Goal: Participate in discussion: Engage in conversation with other users on a specific topic

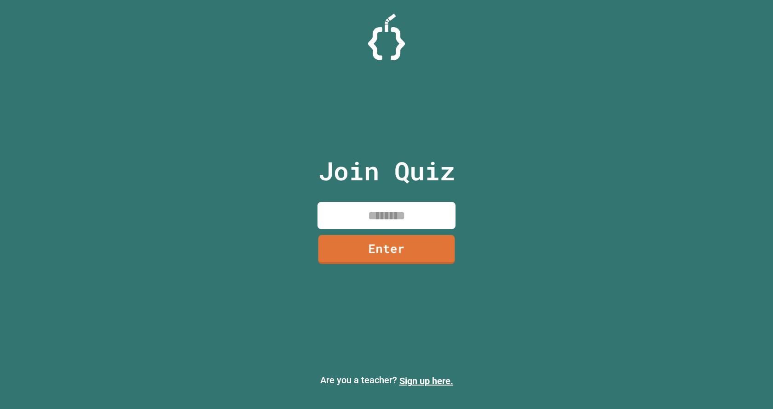
click at [386, 203] on input at bounding box center [386, 215] width 138 height 27
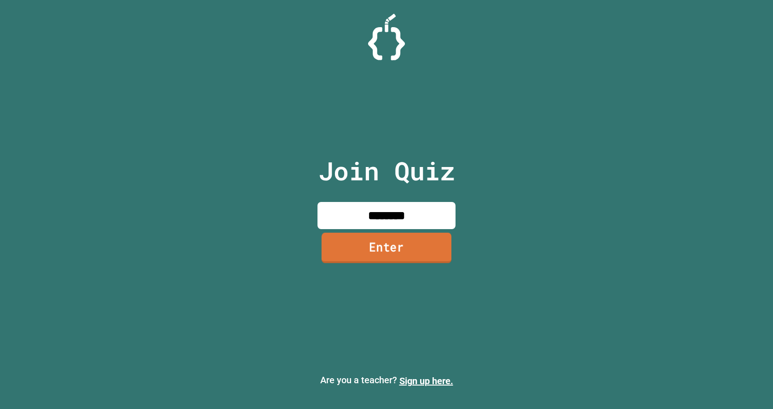
type input "********"
click at [404, 246] on link "Enter" at bounding box center [387, 248] width 130 height 30
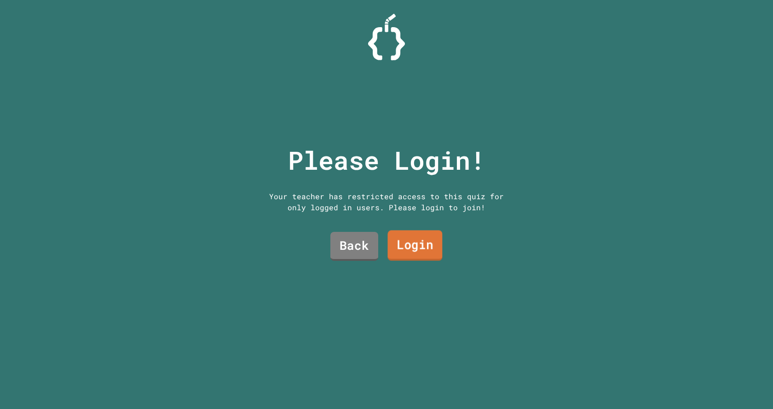
click at [402, 232] on link "Login" at bounding box center [414, 245] width 55 height 30
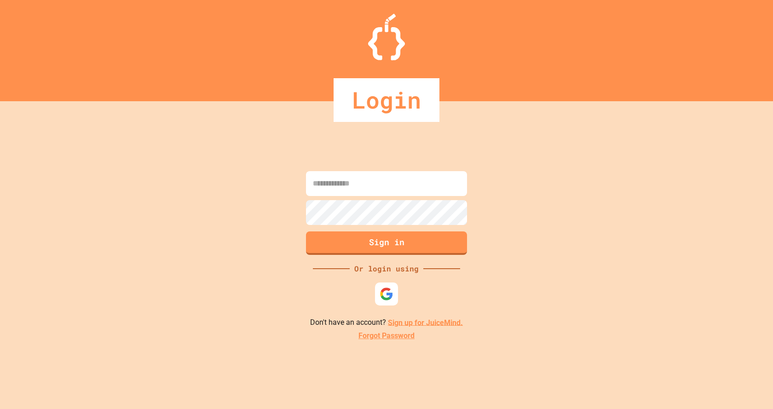
type input "**********"
click at [378, 245] on button "Sign in" at bounding box center [387, 242] width 164 height 24
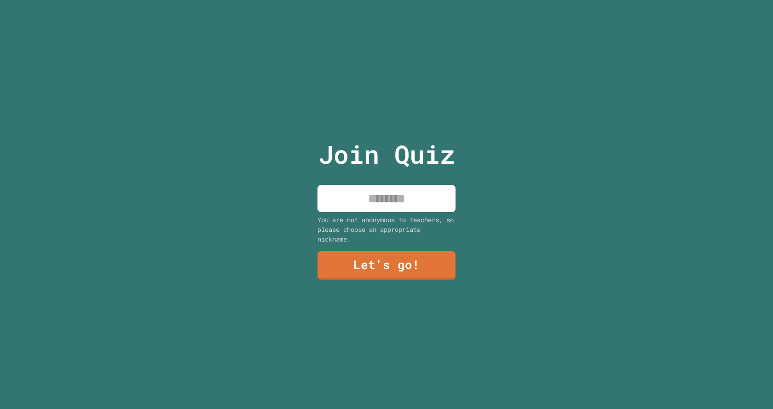
click at [394, 198] on input at bounding box center [386, 198] width 138 height 27
type input "****"
click at [422, 229] on div "You are not anonymous to teachers, so please choose an appropriate nickname." at bounding box center [386, 229] width 138 height 29
click at [407, 274] on link "Let's go!" at bounding box center [386, 265] width 136 height 30
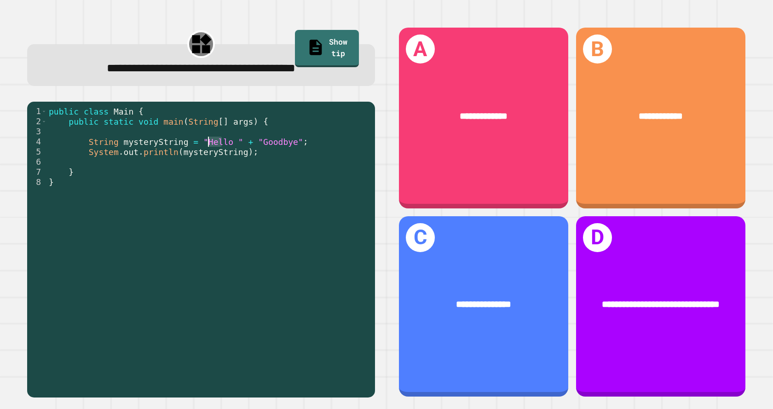
drag, startPoint x: 218, startPoint y: 142, endPoint x: 201, endPoint y: 141, distance: 18.0
click at [201, 141] on div "public class Main { public static void main ( String [ ] args ) { String myster…" at bounding box center [208, 247] width 323 height 283
click at [201, 141] on div "public class Main { public static void main ( String [ ] args ) { String myster…" at bounding box center [208, 237] width 323 height 263
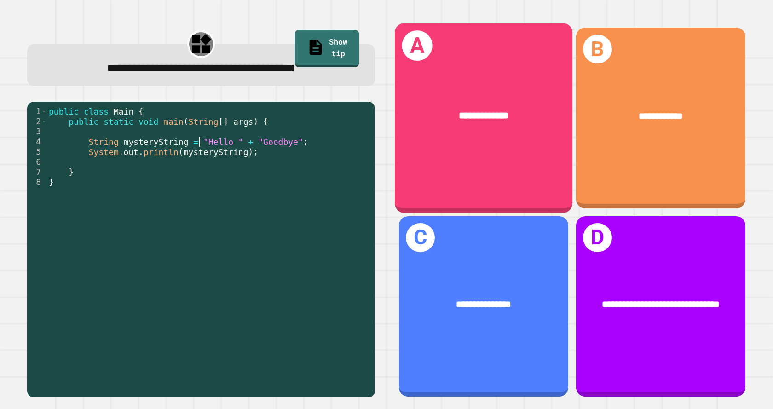
click at [486, 99] on div "**********" at bounding box center [484, 115] width 178 height 53
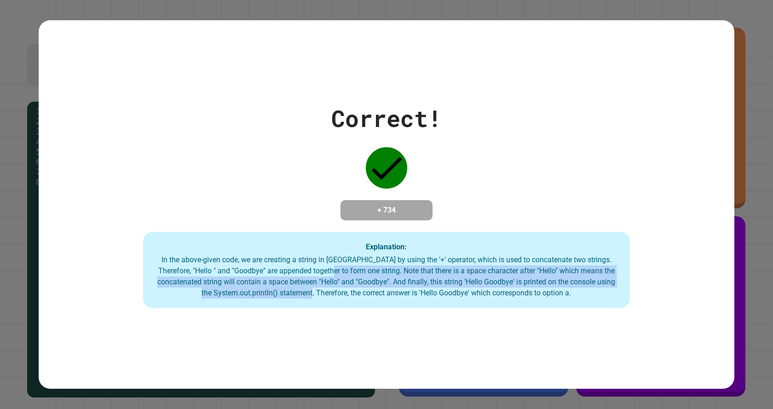
drag, startPoint x: 338, startPoint y: 291, endPoint x: 319, endPoint y: 265, distance: 31.7
click at [319, 265] on div "In the above-given code, we are creating a string in [GEOGRAPHIC_DATA] by using…" at bounding box center [386, 276] width 468 height 44
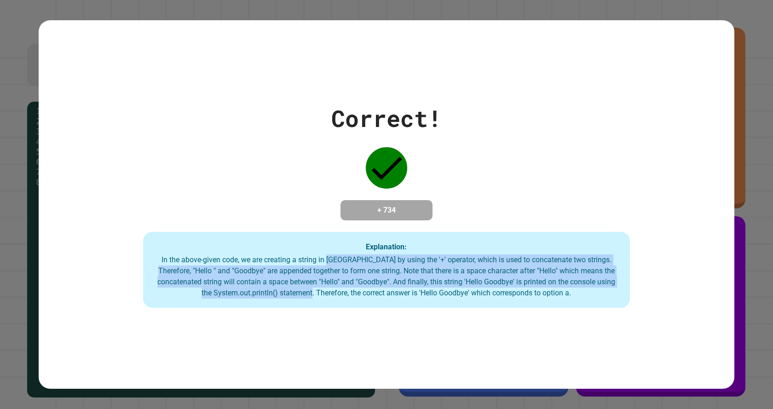
click at [319, 264] on div "In the above-given code, we are creating a string in [GEOGRAPHIC_DATA] by using…" at bounding box center [386, 276] width 468 height 44
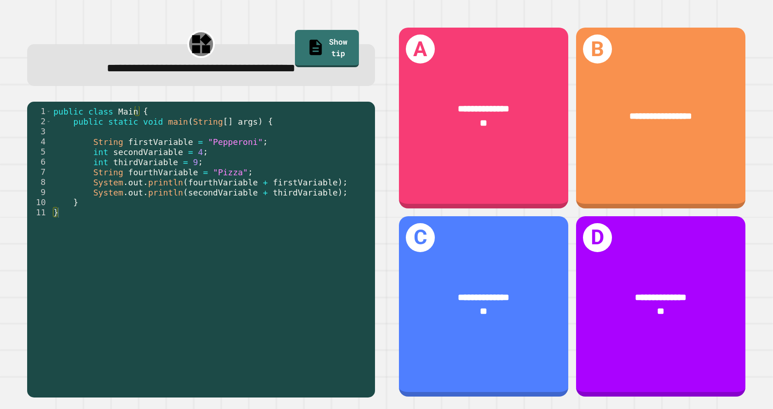
click at [152, 128] on div "public class Main { public static void main ( String [ ] args ) { String firstV…" at bounding box center [211, 247] width 319 height 283
click at [157, 145] on div "public class Main { public static void main ( String [ ] args ) { String firstV…" at bounding box center [211, 247] width 319 height 283
click at [157, 150] on div "public class Main { public static void main ( String [ ] args ) { String firstV…" at bounding box center [211, 247] width 319 height 283
click at [148, 161] on div "public class Main { public static void main ( String [ ] args ) { String firstV…" at bounding box center [211, 247] width 319 height 283
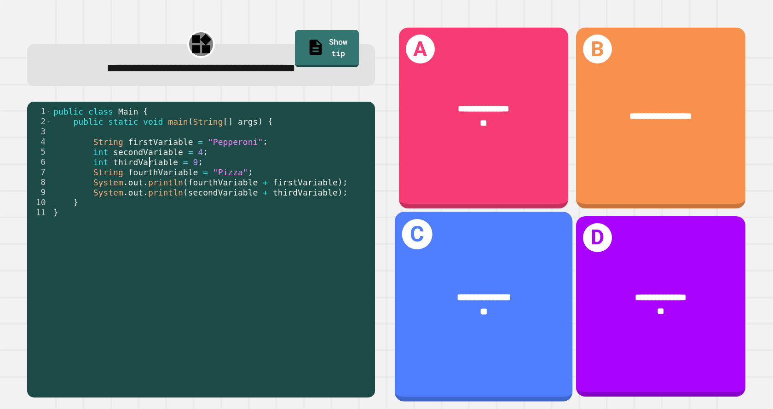
click at [474, 330] on div "**********" at bounding box center [484, 307] width 178 height 190
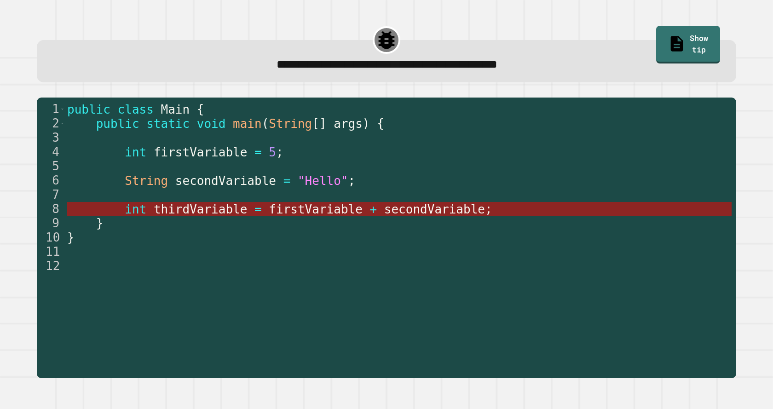
click at [190, 210] on span "thirdVariable" at bounding box center [201, 209] width 94 height 14
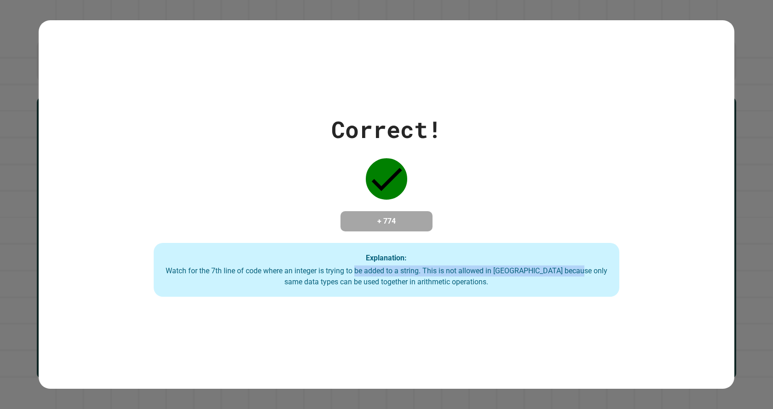
drag, startPoint x: 280, startPoint y: 281, endPoint x: 402, endPoint y: 278, distance: 121.5
click at [391, 278] on div "Watch for the 7th line of code where an integer is trying to be added to a stri…" at bounding box center [387, 276] width 448 height 22
click at [452, 285] on div "Watch for the 7th line of code where an integer is trying to be added to a stri…" at bounding box center [387, 276] width 448 height 22
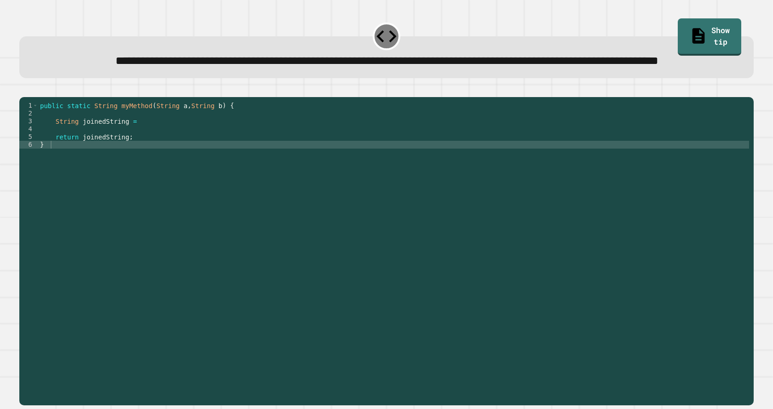
click at [149, 159] on div "public static String myMethod ( String a , String b ) { String joinedString = r…" at bounding box center [393, 231] width 711 height 258
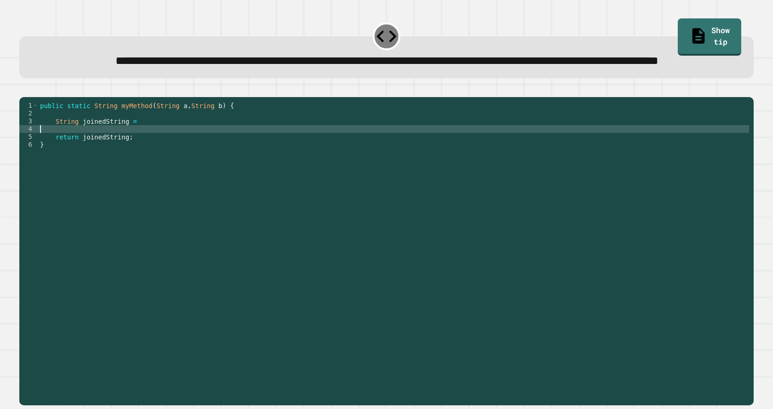
click at [145, 154] on div "public static String myMethod ( String a , String b ) { String joinedString = r…" at bounding box center [393, 231] width 711 height 258
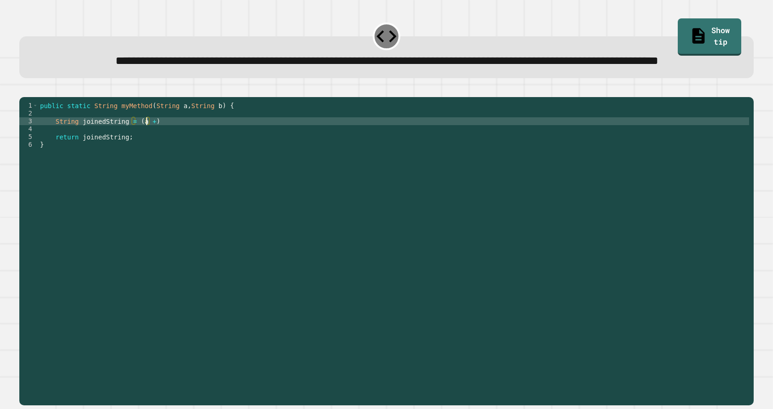
scroll to position [0, 7]
type textarea "**********"
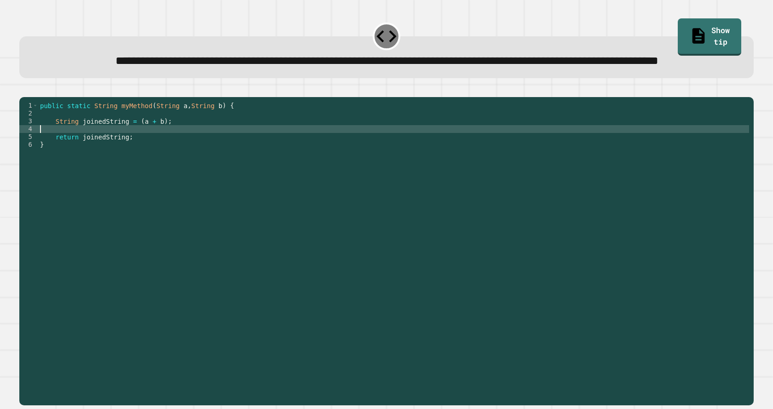
scroll to position [0, 0]
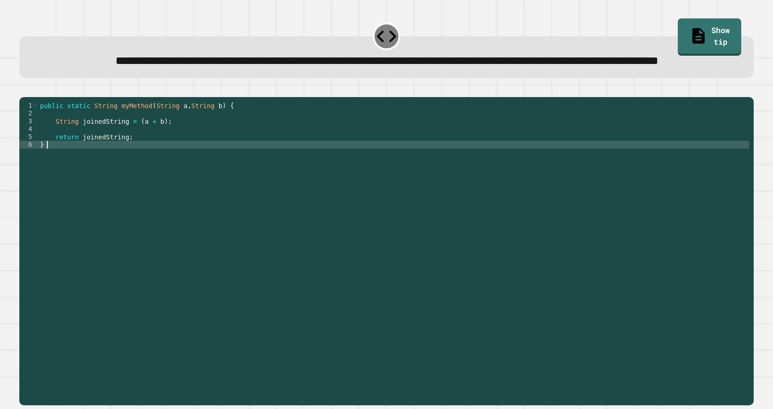
type textarea "*"
click at [24, 90] on button "button" at bounding box center [24, 90] width 0 height 0
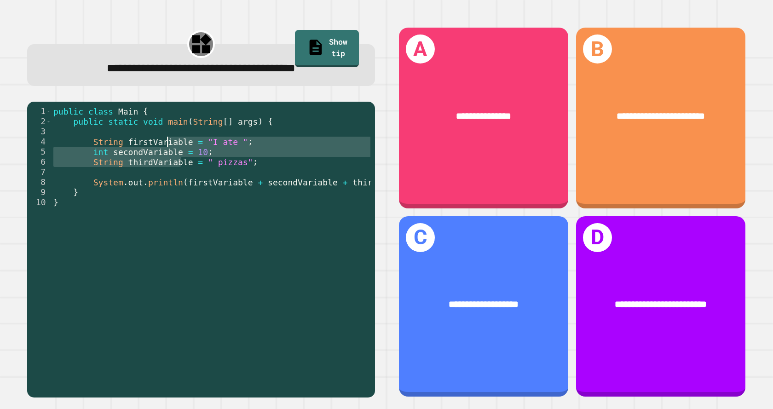
drag, startPoint x: 180, startPoint y: 164, endPoint x: 168, endPoint y: 146, distance: 21.6
click at [168, 146] on div "public class Main { public static void main ( String [ ] args ) { String firstV…" at bounding box center [224, 247] width 345 height 283
click at [168, 146] on div "public class Main { public static void main ( String [ ] args ) { String firstV…" at bounding box center [211, 241] width 319 height 270
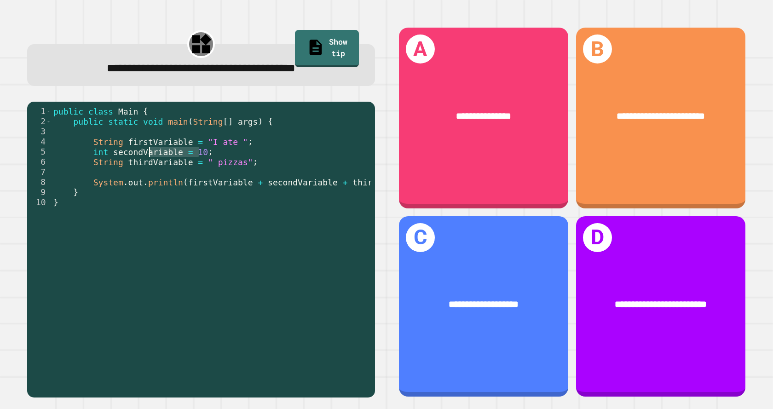
drag, startPoint x: 239, startPoint y: 149, endPoint x: 148, endPoint y: 149, distance: 91.1
click at [148, 149] on div "public class Main { public static void main ( String [ ] args ) { String firstV…" at bounding box center [224, 247] width 345 height 283
click at [175, 172] on div "public class Main { public static void main ( String [ ] args ) { String firstV…" at bounding box center [224, 247] width 345 height 283
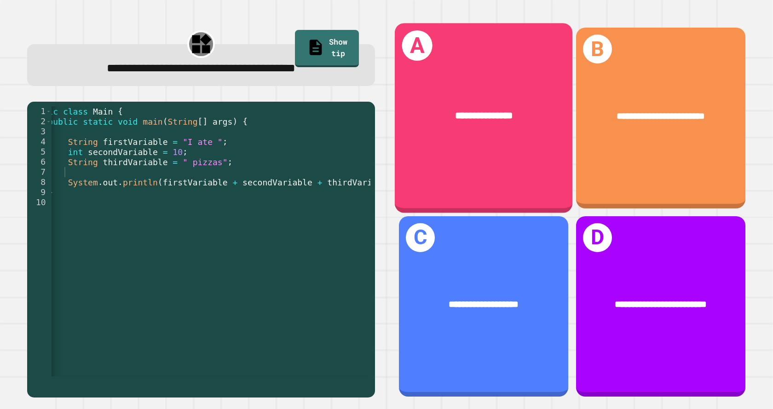
click at [490, 97] on div "**********" at bounding box center [484, 115] width 178 height 53
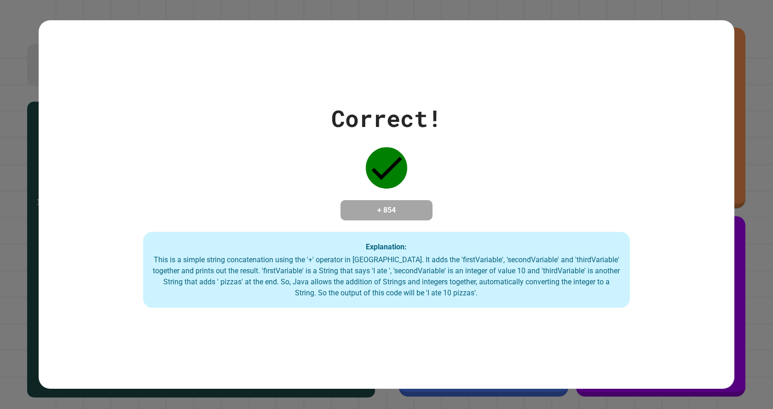
click at [647, 119] on div "Correct! + 854 Explanation: This is a simple string concatenation using the '+'…" at bounding box center [387, 204] width 696 height 207
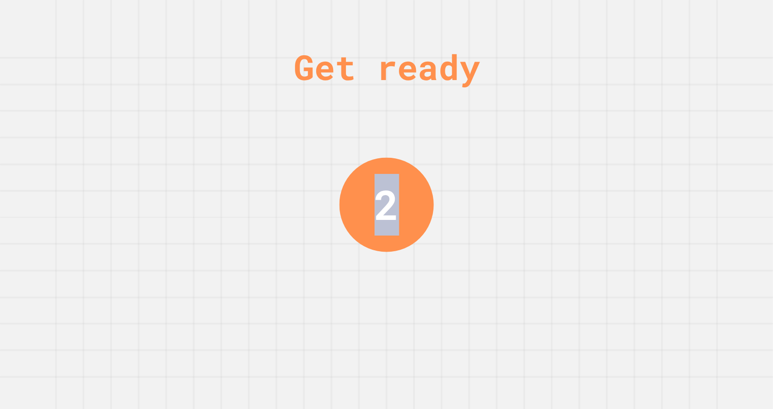
drag, startPoint x: 385, startPoint y: 208, endPoint x: 374, endPoint y: 201, distance: 12.9
click at [374, 201] on div "2" at bounding box center [386, 204] width 24 height 61
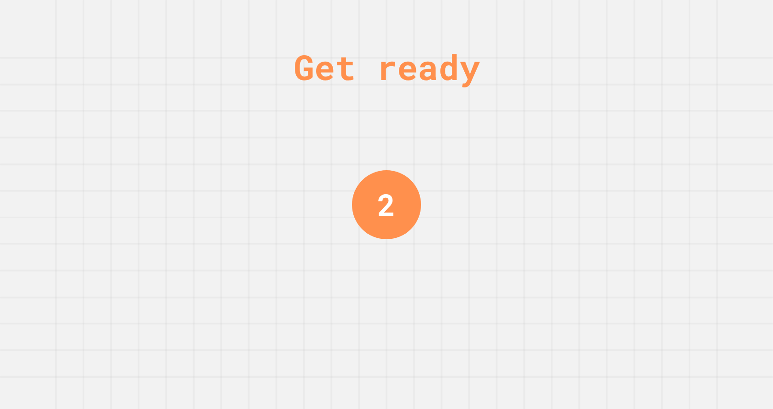
click at [377, 201] on div "2" at bounding box center [386, 204] width 18 height 45
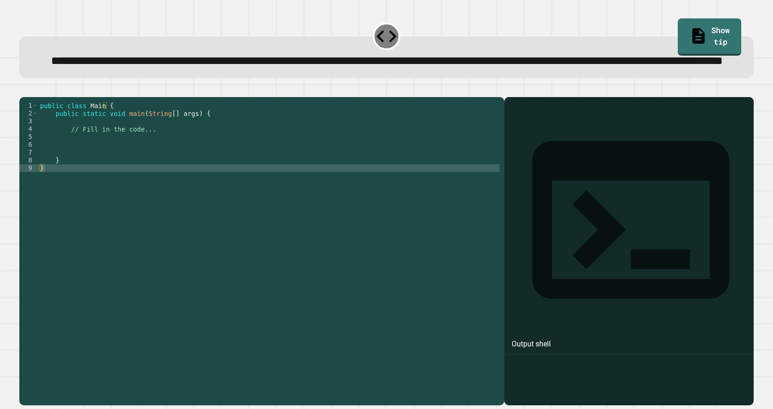
click at [195, 172] on div "public class Main { public static void main ( String [ ] args ) { // Fill in th…" at bounding box center [268, 231] width 461 height 258
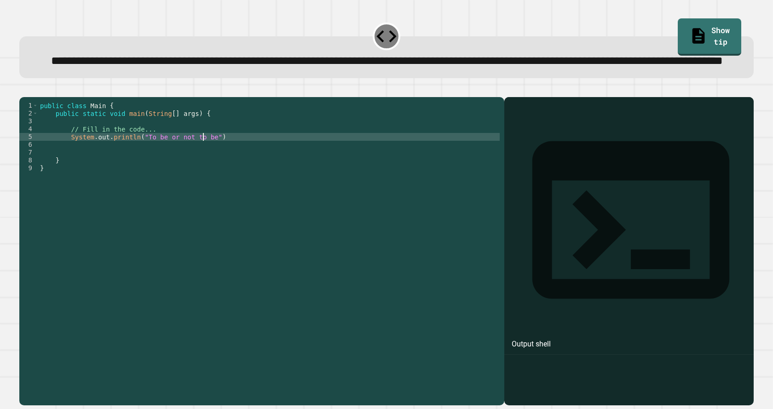
scroll to position [0, 11]
click at [710, 30] on link "Show tip" at bounding box center [709, 35] width 58 height 39
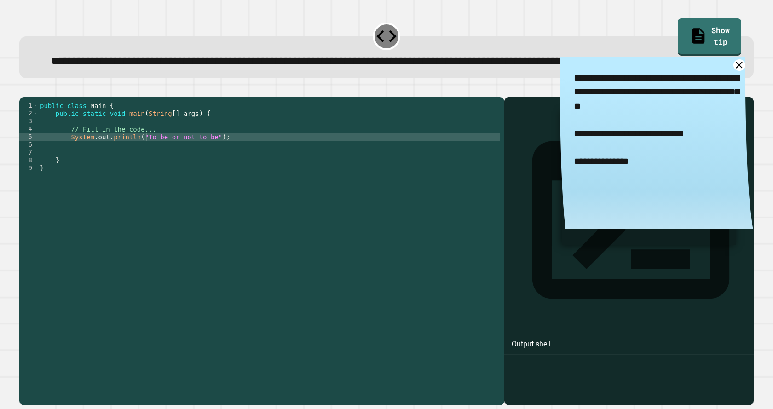
click at [140, 169] on div "public class Main { public static void main ( String [ ] args ) { // Fill in th…" at bounding box center [268, 231] width 461 height 258
click at [207, 170] on div "public class Main { public static void main ( String [ ] args ) { // Fill in th…" at bounding box center [268, 231] width 461 height 258
click at [209, 171] on div "public class Main { public static void main ( String [ ] args ) { // Fill in th…" at bounding box center [268, 231] width 461 height 258
click at [733, 71] on icon at bounding box center [739, 64] width 13 height 13
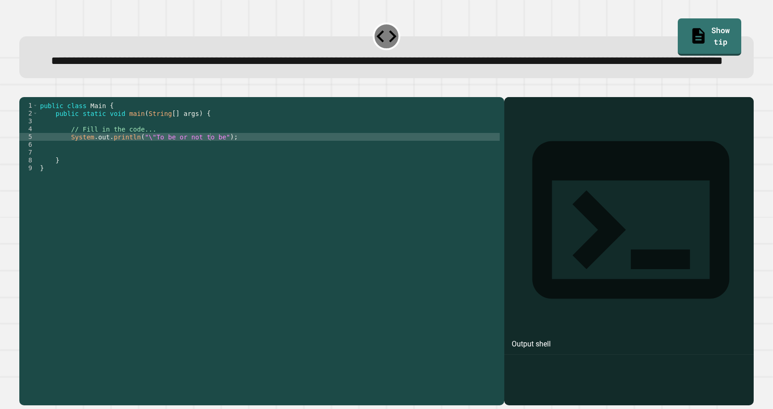
click at [197, 172] on div "public class Main { public static void main ( String [ ] args ) { // Fill in th…" at bounding box center [268, 231] width 461 height 258
click at [32, 98] on icon "button" at bounding box center [30, 95] width 5 height 6
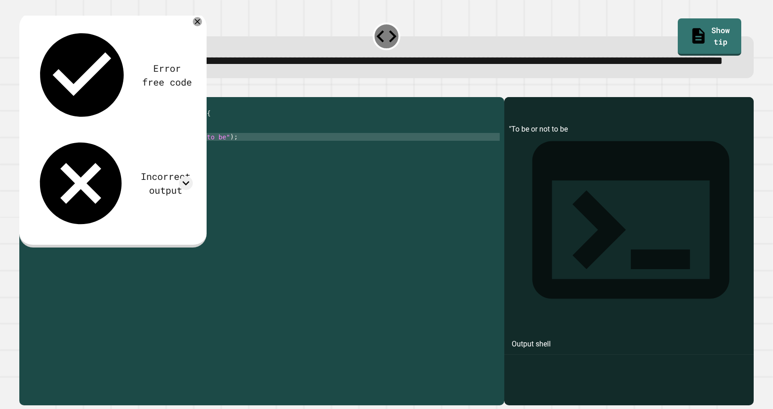
click at [212, 170] on div "public class Main { public static void main ( String [ ] args ) { // Fill in th…" at bounding box center [268, 231] width 461 height 258
click at [200, 26] on icon at bounding box center [197, 21] width 9 height 9
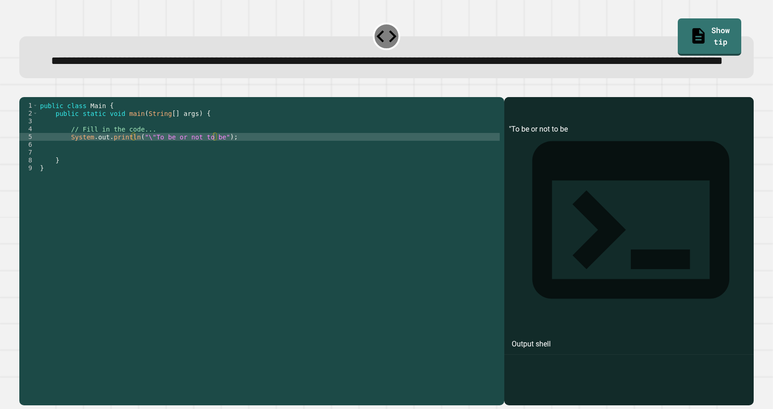
click at [208, 169] on div "public class Main { public static void main ( String [ ] args ) { // Fill in th…" at bounding box center [268, 231] width 461 height 258
drag, startPoint x: 213, startPoint y: 170, endPoint x: 246, endPoint y: 212, distance: 52.4
click at [213, 170] on div "public class Main { public static void main ( String [ ] args ) { // Fill in th…" at bounding box center [268, 231] width 461 height 258
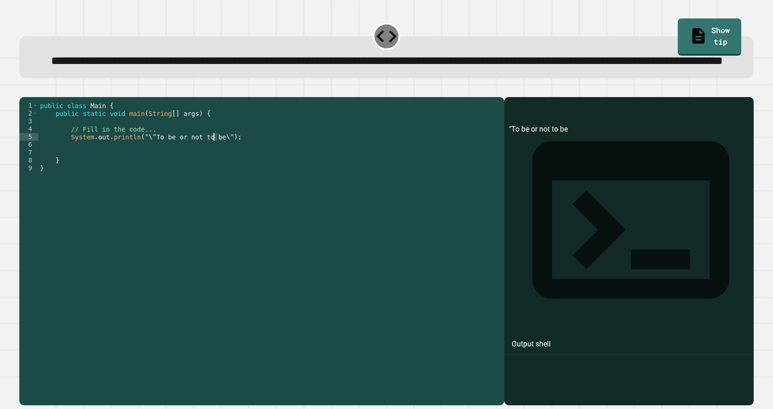
click at [214, 171] on div "public class Main { public static void main ( String [ ] args ) { // Fill in th…" at bounding box center [268, 231] width 461 height 258
click at [213, 170] on div "public class Main { public static void main ( String [ ] args ) { // Fill in th…" at bounding box center [268, 223] width 461 height 242
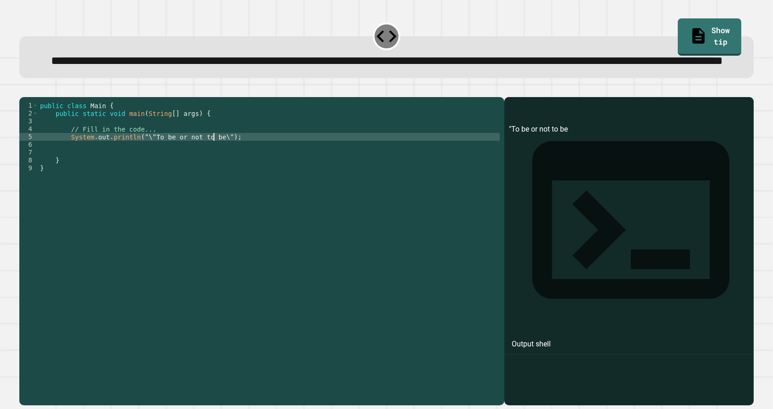
paste textarea "*"
click at [214, 171] on div "public class Main { public static void main ( String [ ] args ) { // Fill in th…" at bounding box center [268, 231] width 461 height 258
click at [228, 171] on div "public class Main { public static void main ( String [ ] args ) { // Fill in th…" at bounding box center [268, 231] width 461 height 258
click at [178, 169] on div "public class Main { public static void main ( String [ ] args ) { // Fill in th…" at bounding box center [268, 231] width 461 height 258
click at [96, 172] on div "public class Main { public static void main ( String [ ] args ) { // Fill in th…" at bounding box center [268, 231] width 461 height 258
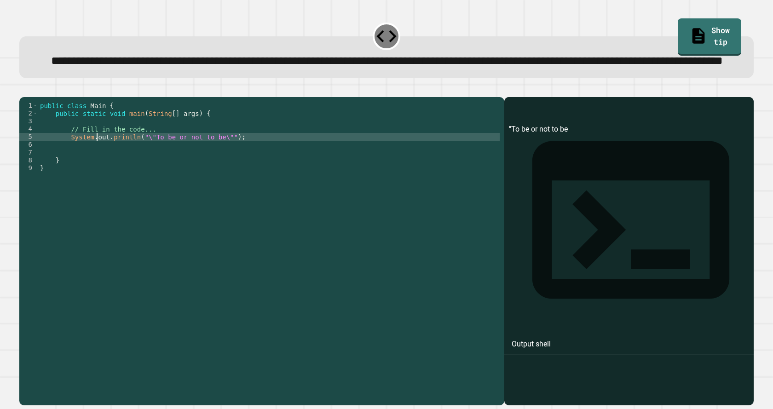
type textarea "**********"
click at [682, 31] on link "Show tip" at bounding box center [709, 35] width 59 height 39
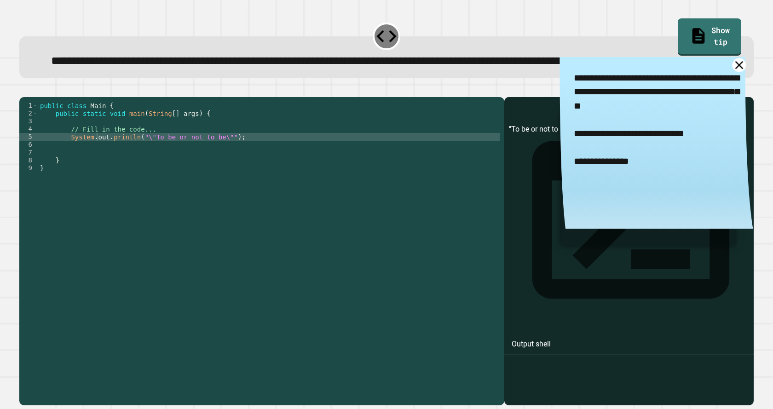
click at [732, 72] on icon at bounding box center [739, 65] width 14 height 14
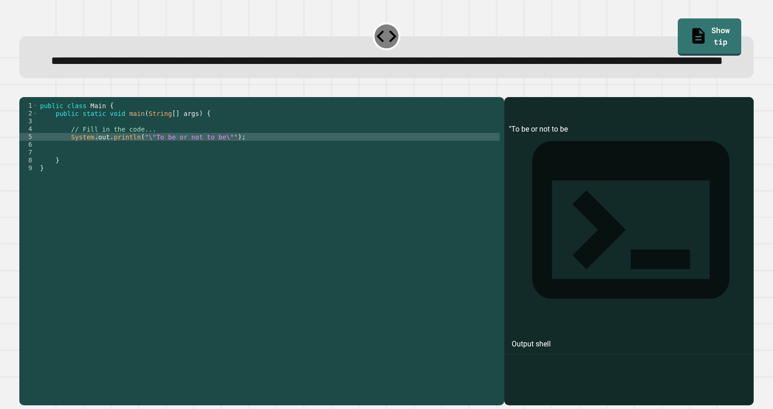
click at [56, 90] on icon "button" at bounding box center [56, 90] width 0 height 0
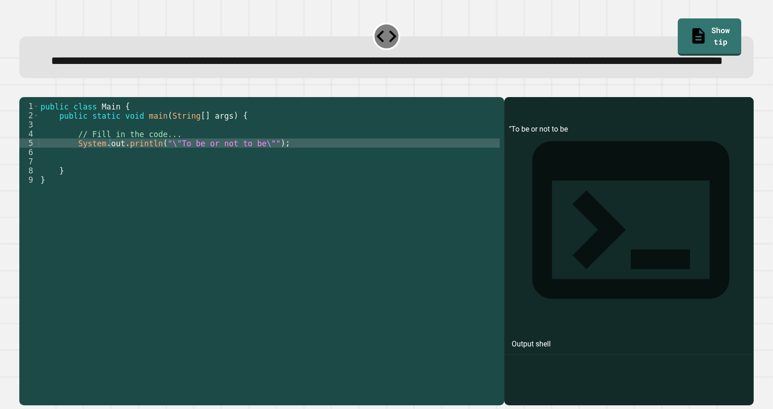
click at [56, 90] on icon "button" at bounding box center [56, 90] width 0 height 0
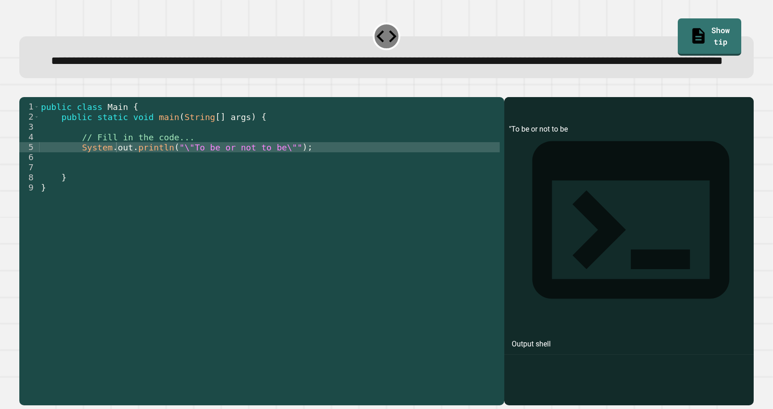
click at [56, 90] on icon "button" at bounding box center [56, 90] width 0 height 0
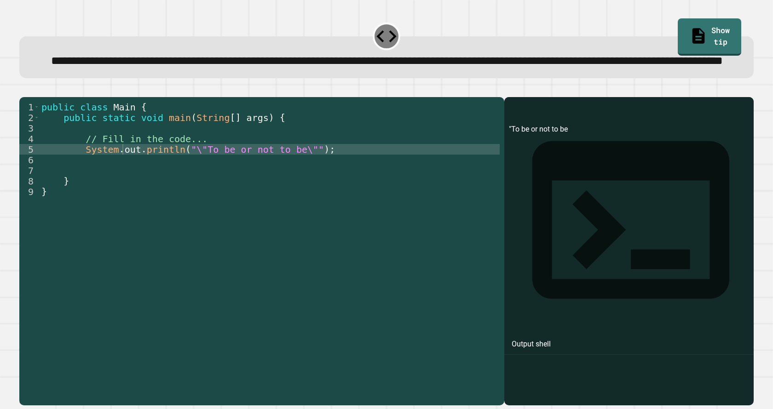
click at [58, 90] on icon "button" at bounding box center [58, 90] width 0 height 0
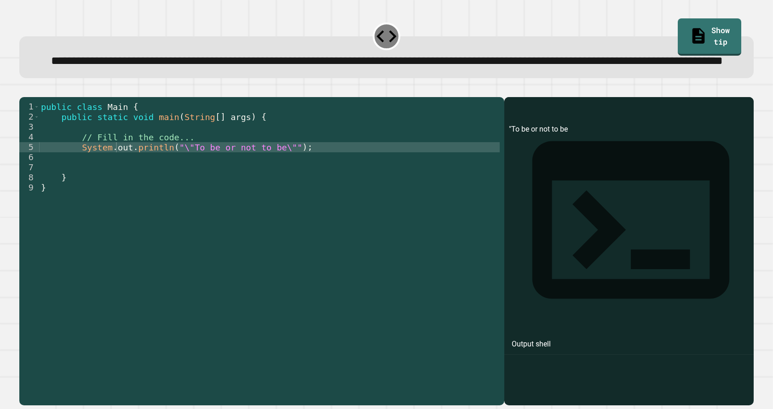
click at [58, 90] on icon "button" at bounding box center [58, 90] width 0 height 0
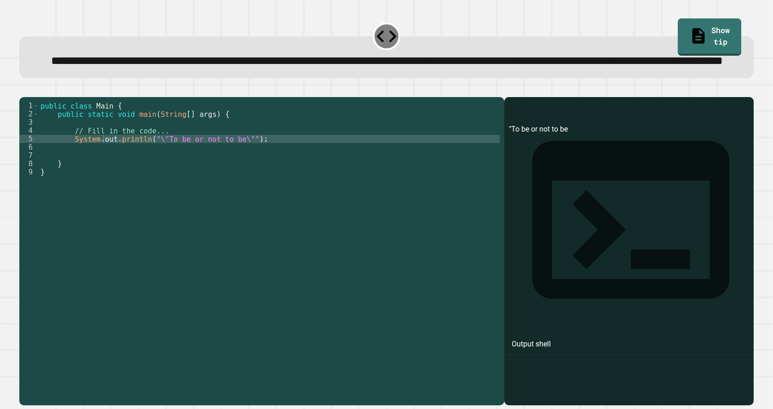
click at [58, 90] on icon "button" at bounding box center [58, 90] width 0 height 0
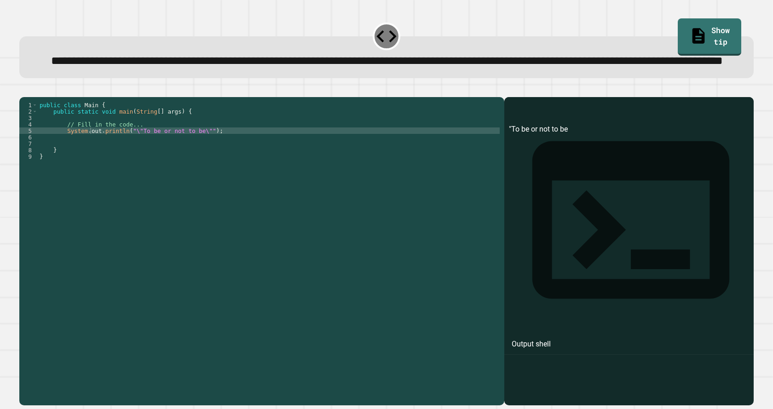
click at [58, 90] on icon "button" at bounding box center [58, 90] width 0 height 0
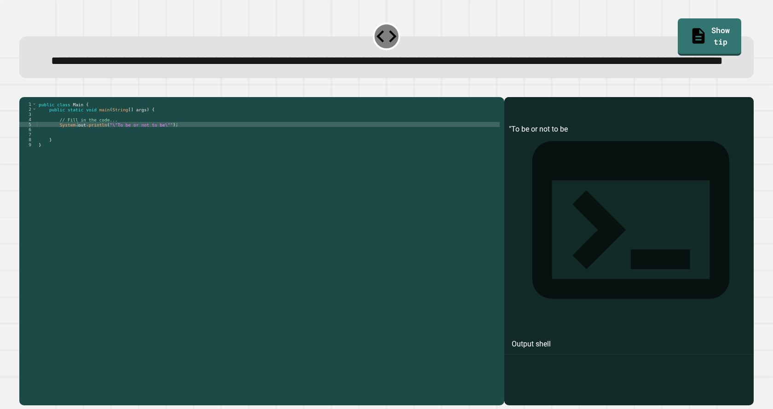
click at [56, 90] on button "button" at bounding box center [56, 90] width 0 height 0
click at [137, 158] on div "public class Main { public static void main ( String [ ] args ) { // Fill in th…" at bounding box center [268, 200] width 462 height 197
click at [138, 163] on div "public class Main { public static void main ( String [ ] args ) { // Fill in th…" at bounding box center [268, 200] width 462 height 197
click at [132, 156] on div "public class Main { public static void main ( String [ ] args ) { // Fill in th…" at bounding box center [268, 200] width 462 height 197
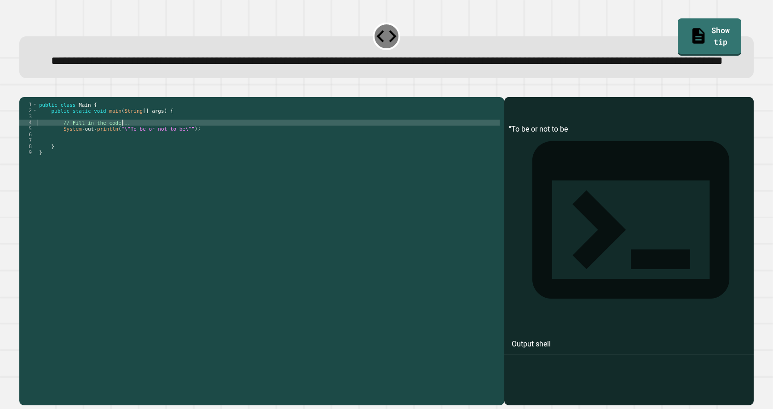
click at [92, 157] on div "public class Main { public static void main ( String [ ] args ) { // Fill in th…" at bounding box center [268, 200] width 462 height 197
click at [95, 163] on div "public class Main { public static void main ( String [ ] args ) { // Fill in th…" at bounding box center [268, 200] width 462 height 197
click at [193, 159] on div "public class Main { public static void main ( String [ ] args ) { // Fill in th…" at bounding box center [268, 200] width 462 height 197
click at [24, 90] on icon "button" at bounding box center [24, 90] width 0 height 0
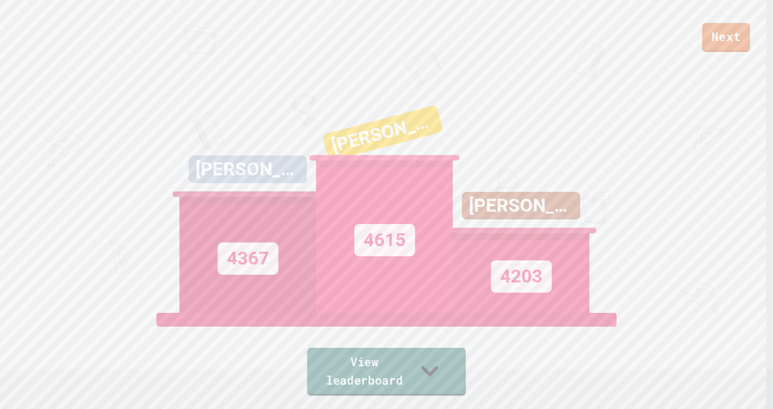
click at [410, 370] on link "View leaderboard" at bounding box center [386, 372] width 159 height 48
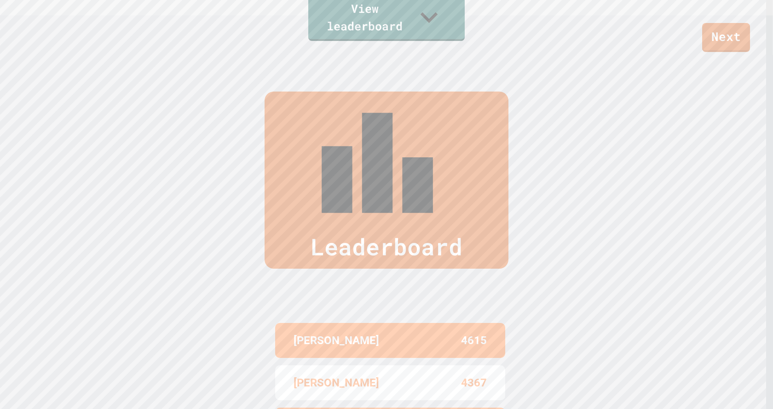
scroll to position [321, 0]
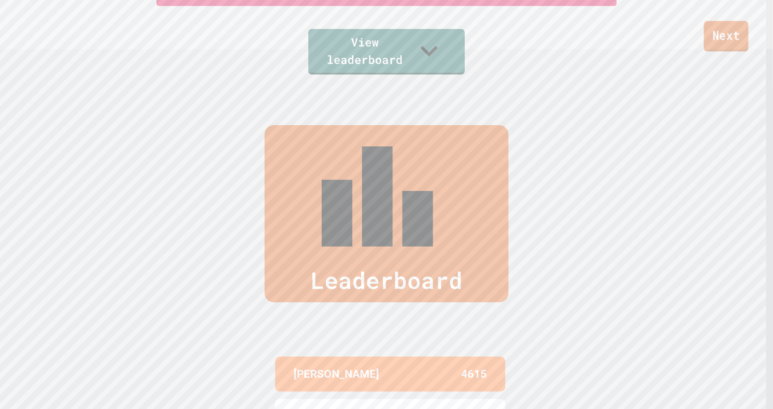
click at [735, 30] on link "Next" at bounding box center [726, 36] width 45 height 30
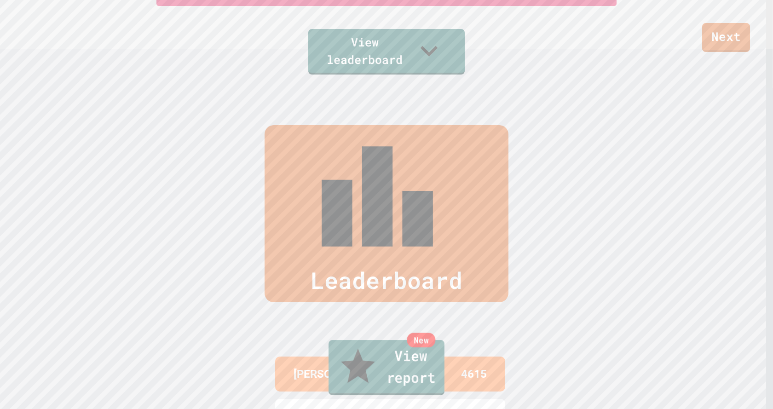
click at [420, 387] on link "New View report" at bounding box center [386, 367] width 116 height 55
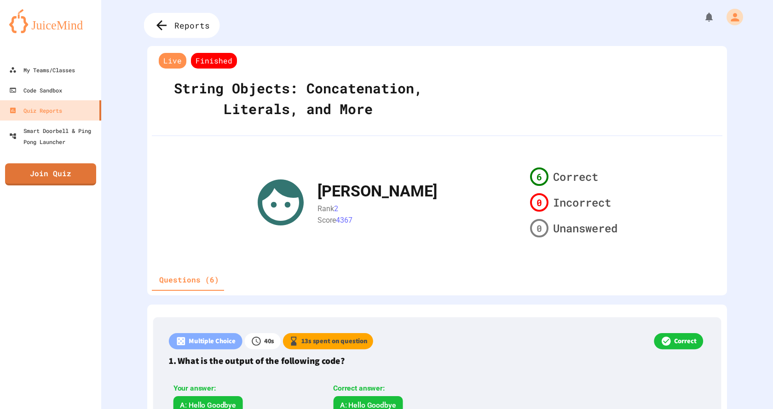
click at [175, 15] on div "Reports" at bounding box center [182, 25] width 76 height 25
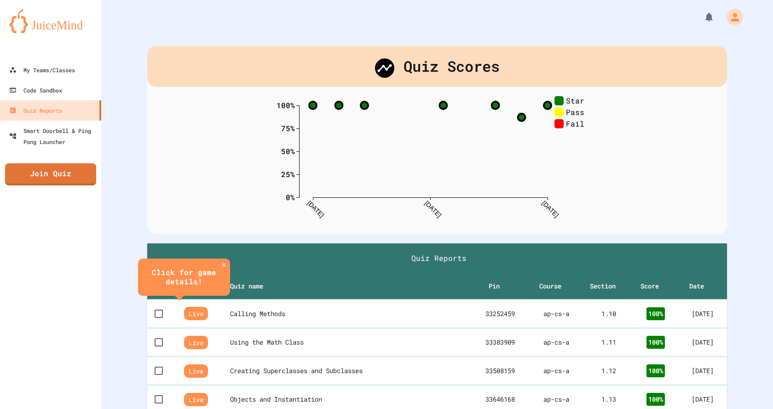
click at [226, 261] on icon "close" at bounding box center [223, 264] width 7 height 7
